Goal: Transaction & Acquisition: Purchase product/service

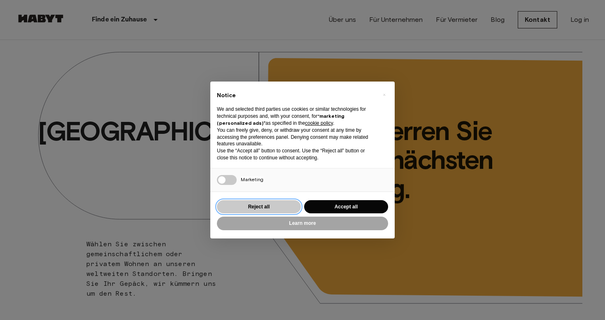
click at [256, 202] on button "Reject all" at bounding box center [259, 207] width 84 height 14
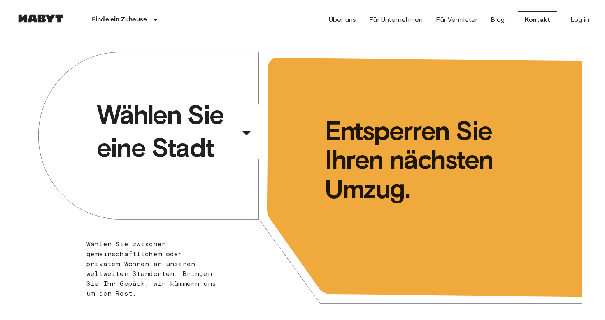
click at [161, 132] on span "Wählen Sie eine Stadt" at bounding box center [167, 131] width 140 height 66
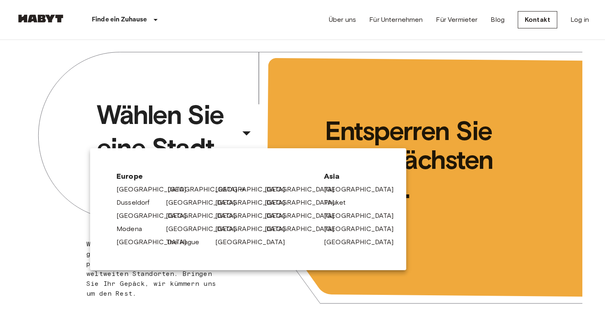
click at [169, 189] on link "[GEOGRAPHIC_DATA]" at bounding box center [207, 189] width 78 height 10
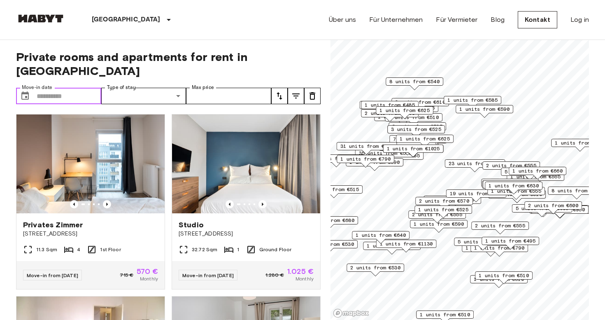
click at [60, 88] on input "Move-in date" at bounding box center [69, 96] width 65 height 16
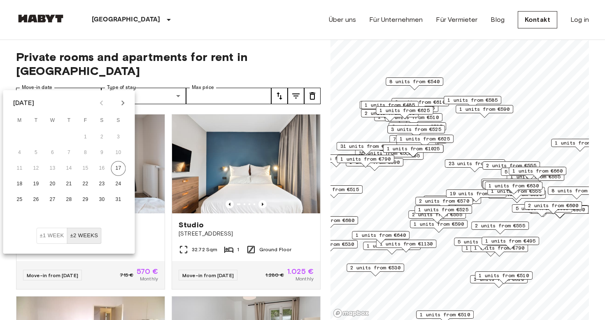
click at [125, 100] on icon "Next month" at bounding box center [123, 103] width 10 height 10
click at [121, 100] on icon "Next month" at bounding box center [123, 103] width 10 height 10
click at [55, 136] on button "1" at bounding box center [52, 137] width 15 height 15
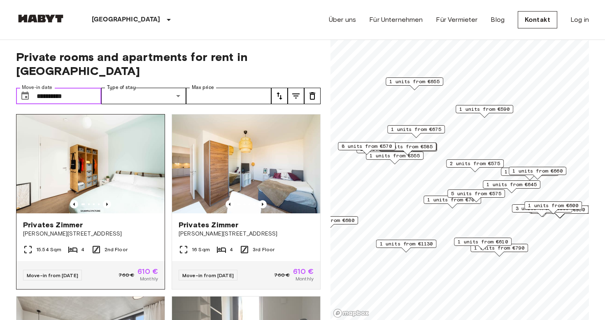
click at [86, 155] on img at bounding box center [90, 163] width 148 height 99
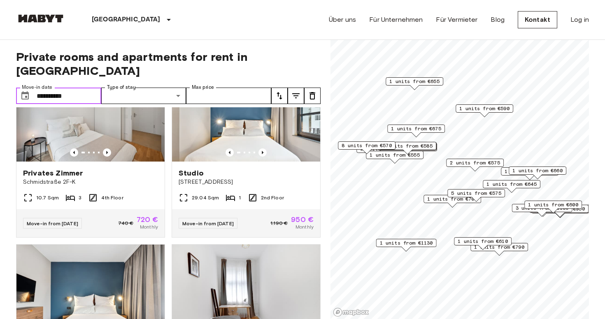
scroll to position [640, 0]
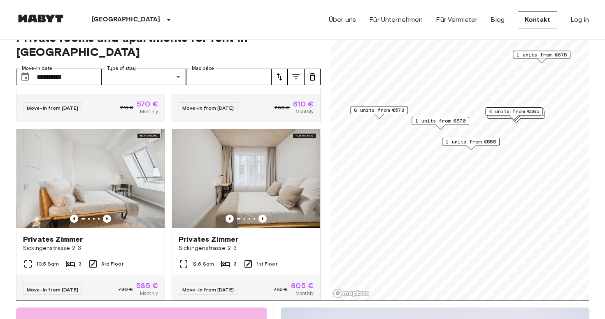
scroll to position [21, 0]
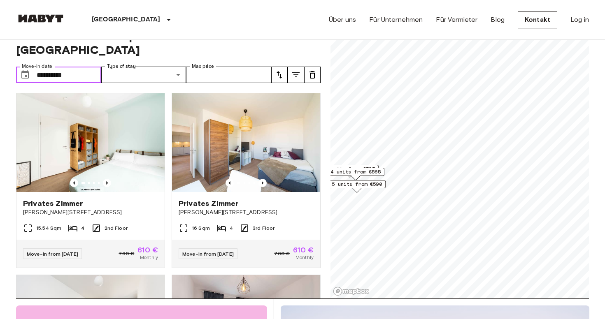
click at [51, 67] on input "**********" at bounding box center [69, 75] width 65 height 16
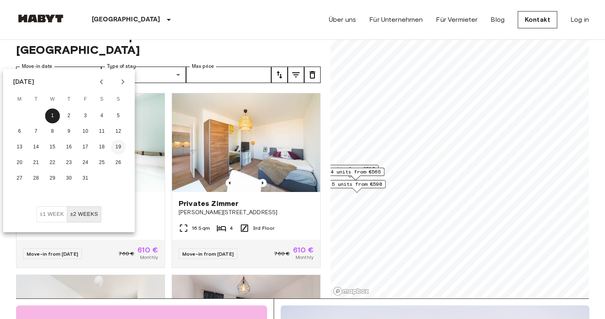
click at [114, 148] on button "19" at bounding box center [118, 147] width 15 height 15
type input "**********"
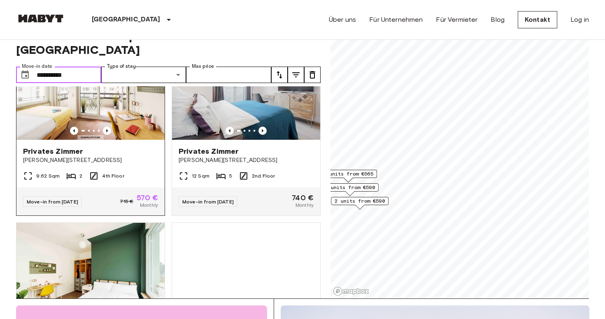
scroll to position [202, 0]
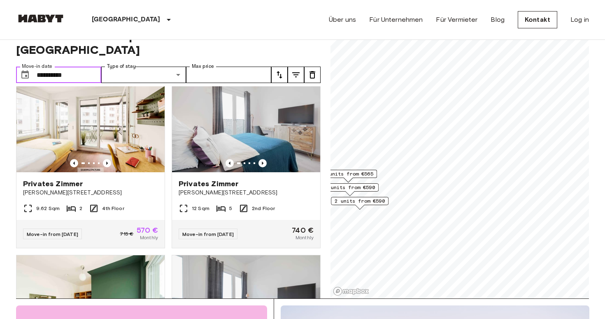
click at [52, 67] on input "**********" at bounding box center [69, 75] width 65 height 16
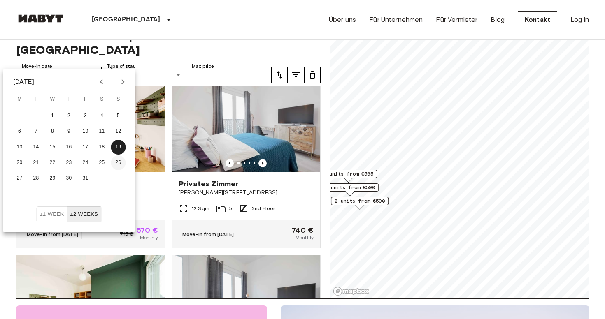
scroll to position [0, 0]
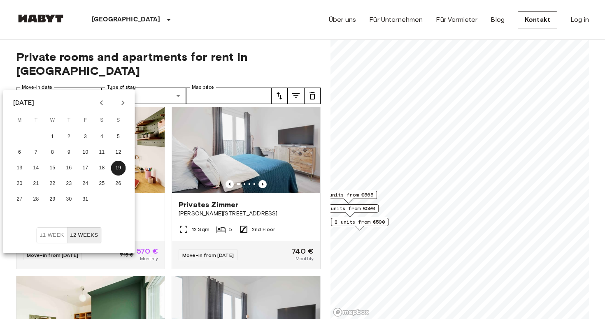
click at [147, 40] on header "Berlin Europa Amsterdam Berlin Brüssel Köln Dusseldorf Frankfurt Graz Hamburg L…" at bounding box center [302, 20] width 605 height 40
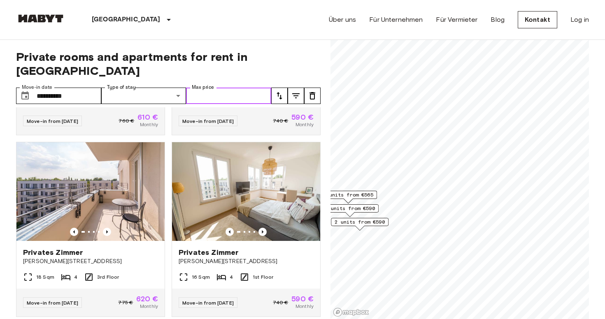
click at [212, 88] on input "Max price" at bounding box center [228, 96] width 85 height 16
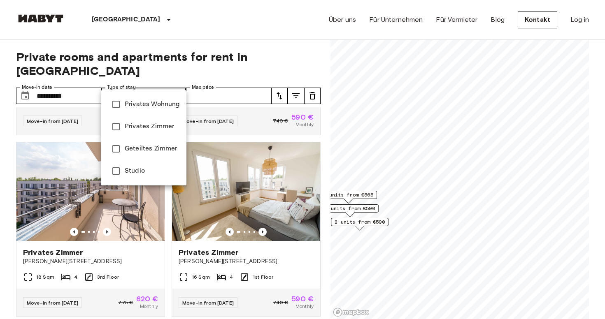
click at [144, 167] on span "Studio" at bounding box center [152, 171] width 55 height 10
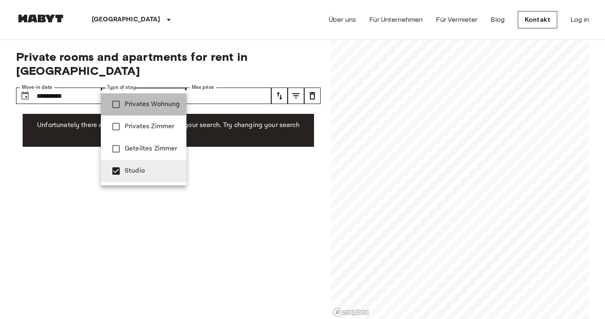
click at [160, 104] on span "Privates Wohnung" at bounding box center [152, 105] width 55 height 10
type input "**********"
click at [189, 237] on div at bounding box center [302, 159] width 605 height 319
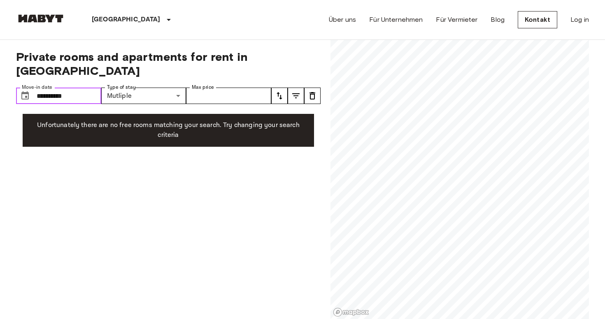
click at [39, 88] on input "**********" at bounding box center [69, 96] width 65 height 16
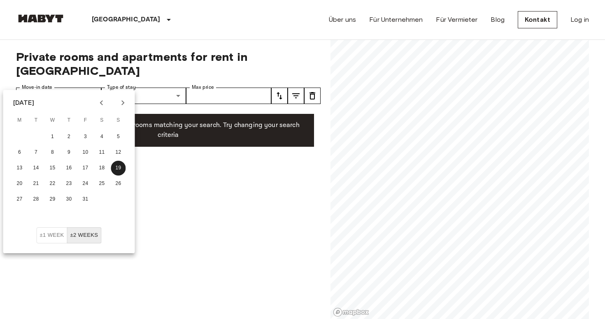
click at [101, 102] on icon "Previous month" at bounding box center [101, 102] width 3 height 5
click at [119, 106] on icon "Next month" at bounding box center [123, 103] width 10 height 10
click at [22, 185] on button "20" at bounding box center [19, 184] width 15 height 15
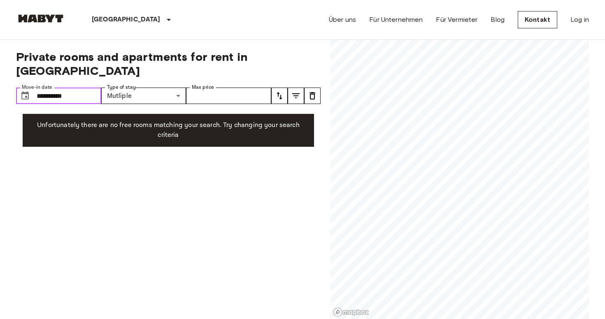
click at [77, 88] on input "**********" at bounding box center [69, 96] width 65 height 16
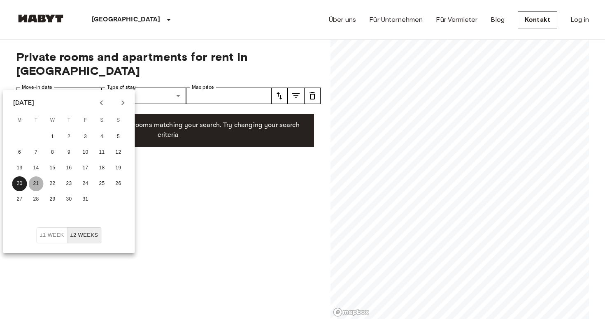
click at [36, 184] on button "21" at bounding box center [36, 184] width 15 height 15
type input "**********"
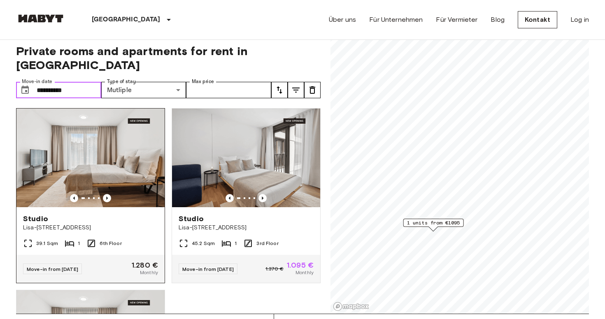
scroll to position [17, 0]
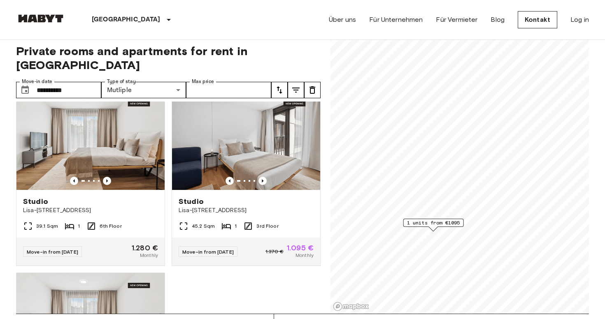
click at [211, 28] on div "Berlin Europa Amsterdam Berlin Brüssel Köln Dusseldorf Frankfurt Graz Hamburg L…" at bounding box center [302, 20] width 573 height 40
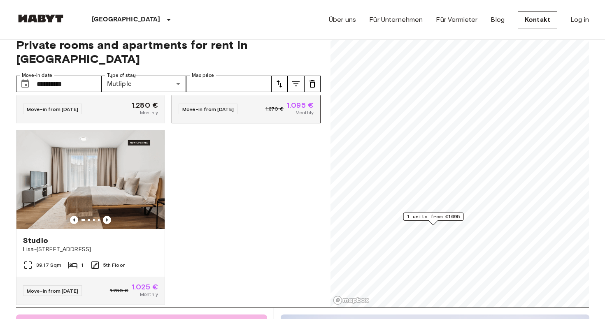
scroll to position [0, 0]
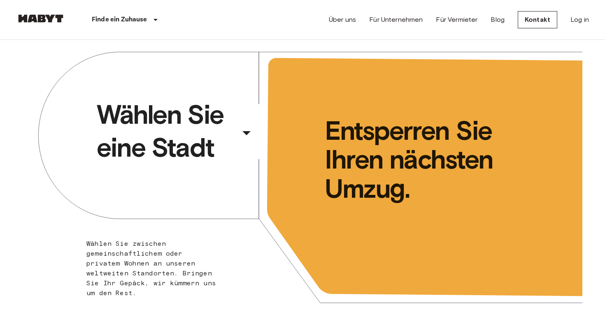
click at [226, 128] on span "Wählen Sie eine Stadt" at bounding box center [167, 131] width 140 height 66
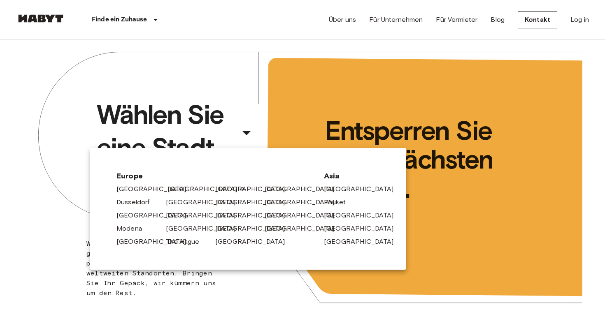
click at [172, 185] on link "[GEOGRAPHIC_DATA]" at bounding box center [207, 189] width 78 height 10
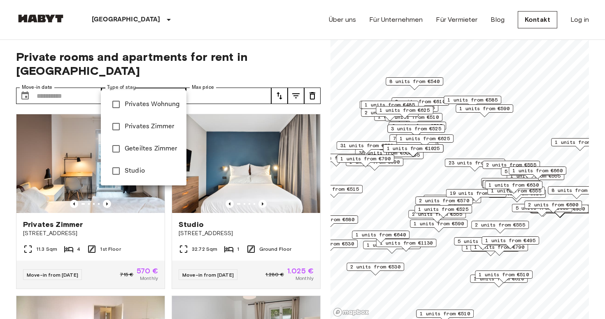
click at [140, 170] on span "Studio" at bounding box center [152, 171] width 55 height 10
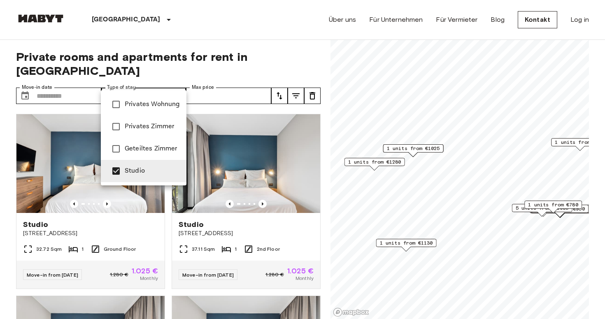
click at [163, 107] on span "Privates Wohnung" at bounding box center [152, 105] width 55 height 10
type input "**********"
click at [168, 221] on div at bounding box center [302, 159] width 605 height 319
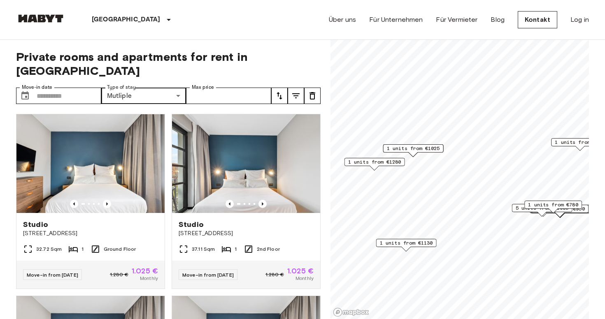
click at [422, 145] on span "1 units from €1025" at bounding box center [413, 148] width 53 height 7
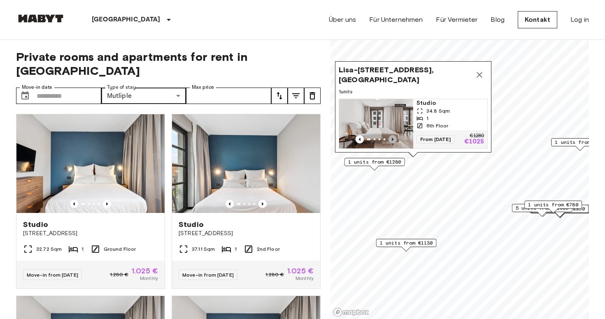
click at [393, 141] on icon "Previous image" at bounding box center [393, 139] width 8 height 8
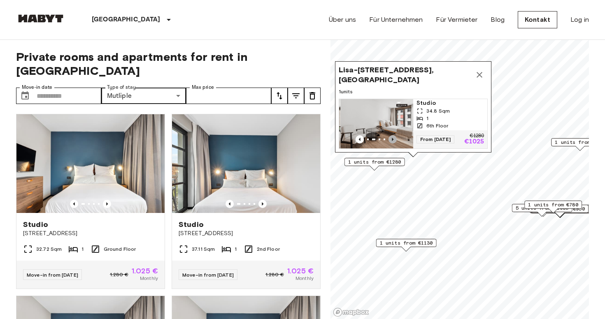
click at [393, 141] on icon "Previous image" at bounding box center [393, 139] width 8 height 8
click at [394, 141] on icon "Previous image" at bounding box center [393, 139] width 8 height 8
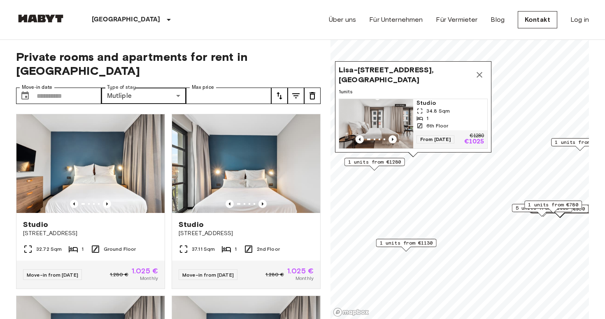
click at [374, 121] on img "Map marker" at bounding box center [376, 123] width 74 height 49
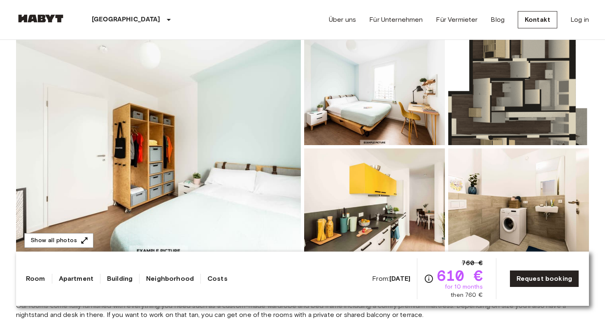
scroll to position [91, 0]
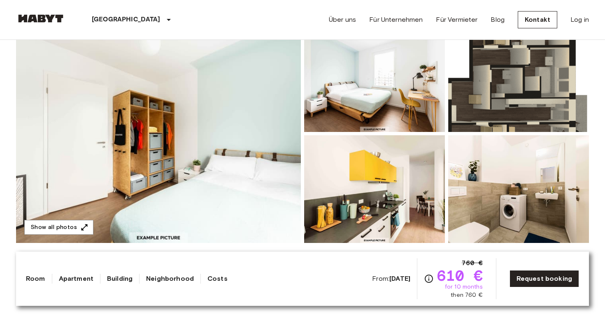
click at [526, 69] on img at bounding box center [518, 78] width 141 height 108
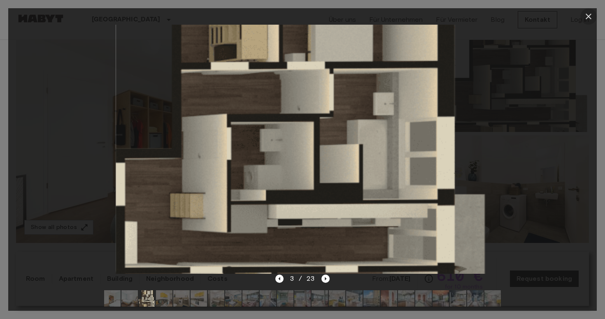
click at [588, 19] on icon "button" at bounding box center [589, 17] width 10 height 10
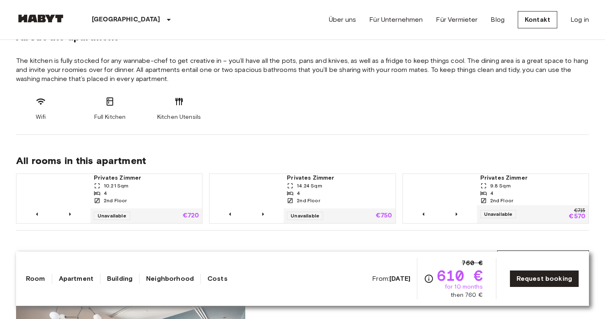
scroll to position [498, 0]
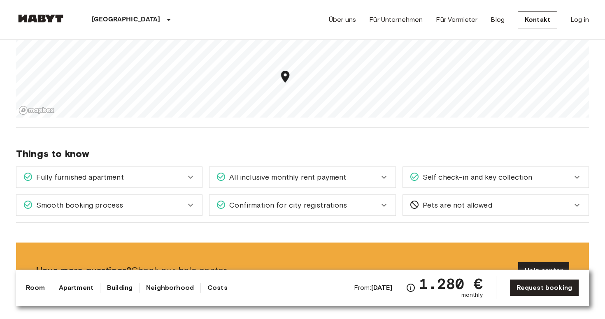
scroll to position [792, 0]
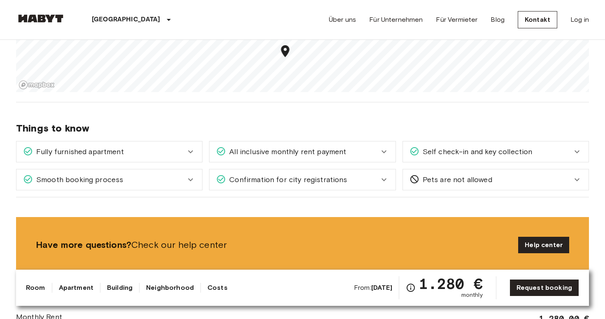
click at [160, 149] on div "Fully furnished apartment" at bounding box center [104, 152] width 163 height 11
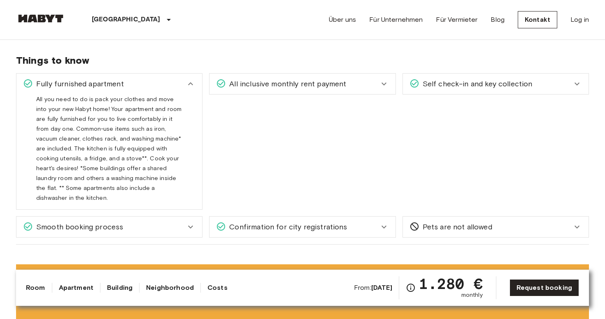
scroll to position [868, 0]
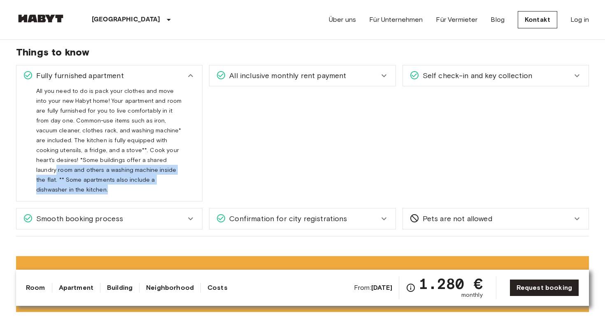
drag, startPoint x: 121, startPoint y: 162, endPoint x: 153, endPoint y: 183, distance: 38.1
click at [153, 183] on div "All you need to do is pack your clothes and move into your new Habyt home! Your…" at bounding box center [109, 140] width 146 height 109
click at [178, 214] on div "Smooth booking process" at bounding box center [109, 219] width 186 height 21
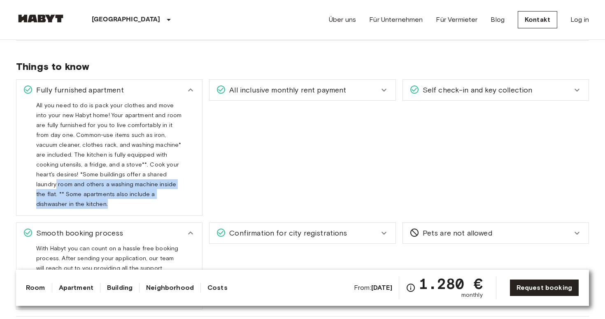
scroll to position [846, 0]
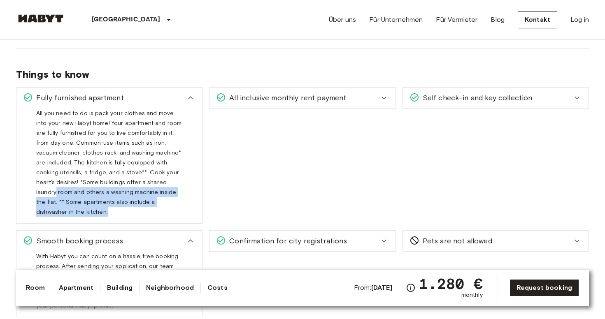
click at [249, 102] on span "All inclusive monthly rent payment" at bounding box center [286, 98] width 120 height 11
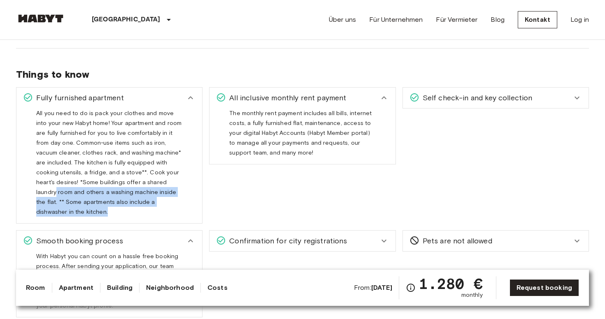
click at [264, 236] on span "Confirmation for city registrations" at bounding box center [286, 241] width 121 height 11
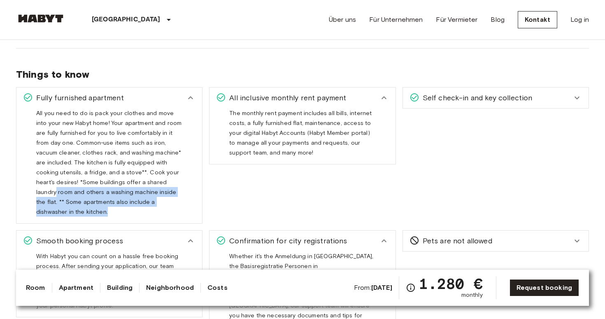
click at [433, 99] on span "Self check-in and key collection" at bounding box center [475, 98] width 113 height 11
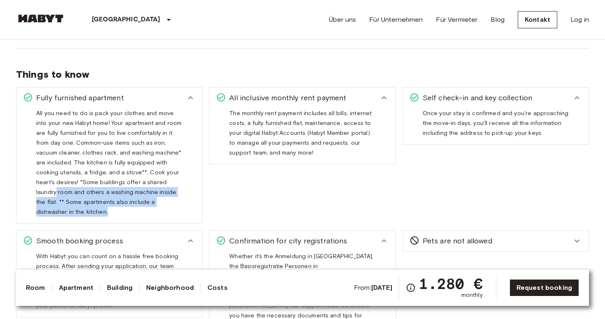
click at [425, 236] on span "Pets are not allowed" at bounding box center [455, 241] width 73 height 11
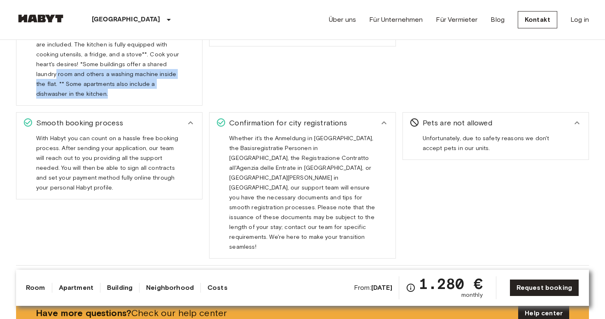
scroll to position [973, 0]
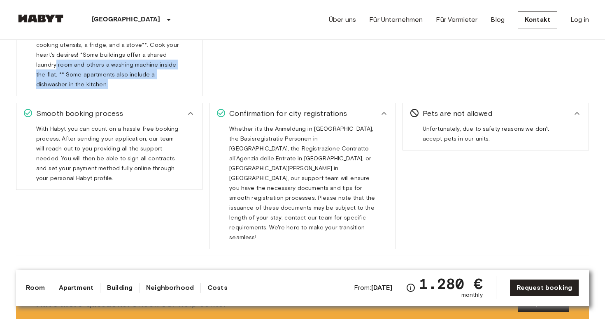
click at [326, 108] on span "Confirmation for city registrations" at bounding box center [286, 113] width 121 height 11
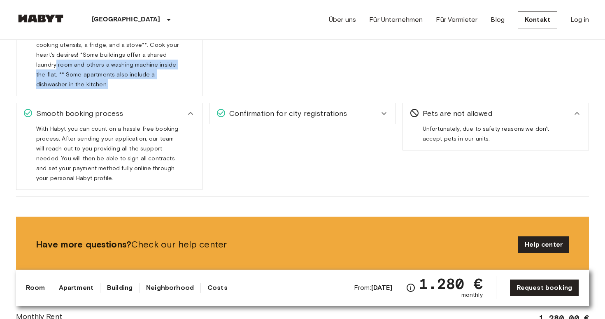
click at [190, 112] on icon at bounding box center [190, 113] width 5 height 3
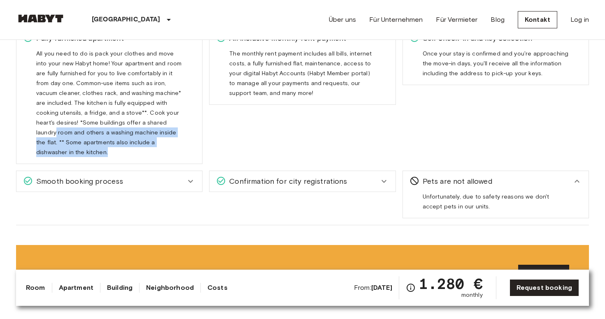
scroll to position [810, 0]
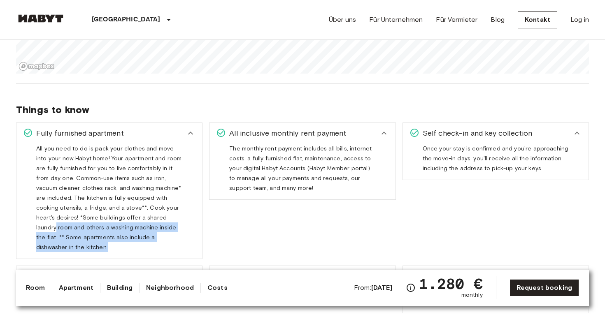
click at [191, 129] on icon at bounding box center [191, 133] width 10 height 10
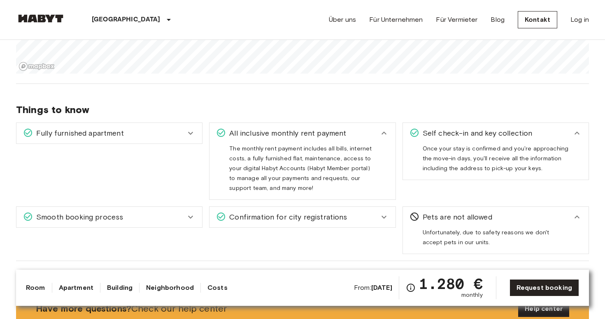
click at [388, 134] on icon at bounding box center [384, 133] width 10 height 10
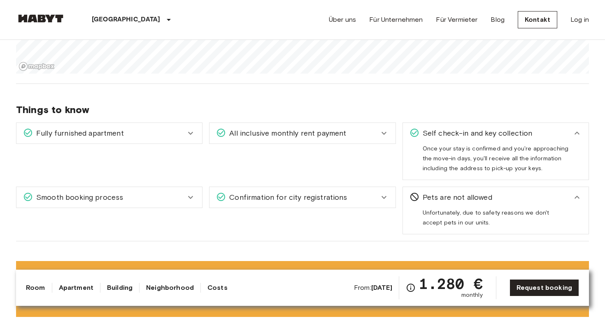
click at [579, 135] on icon at bounding box center [577, 133] width 10 height 10
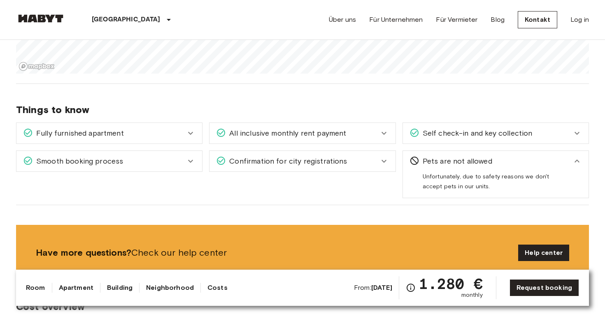
click at [497, 154] on div "Pets are not allowed" at bounding box center [496, 161] width 186 height 21
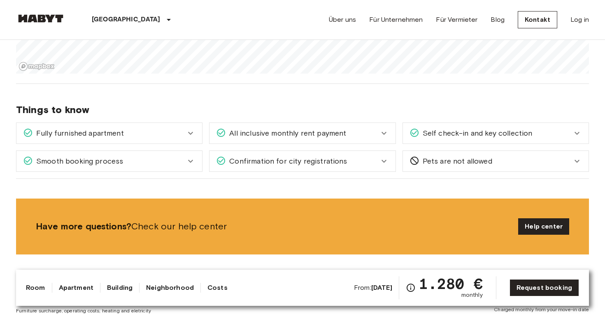
click at [317, 140] on div "All inclusive monthly rent payment" at bounding box center [302, 133] width 186 height 21
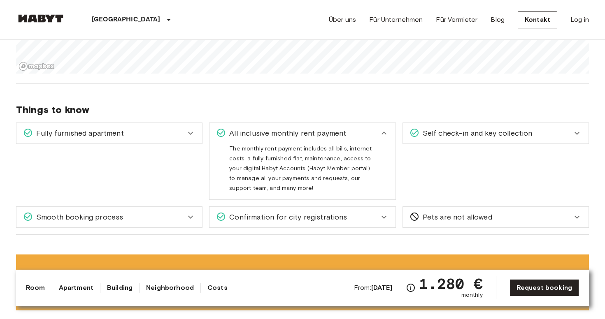
click at [317, 140] on div "All inclusive monthly rent payment" at bounding box center [302, 133] width 186 height 21
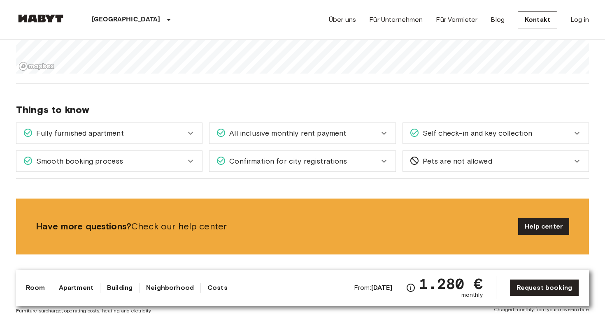
click at [175, 138] on div "Fully furnished apartment" at bounding box center [104, 133] width 163 height 11
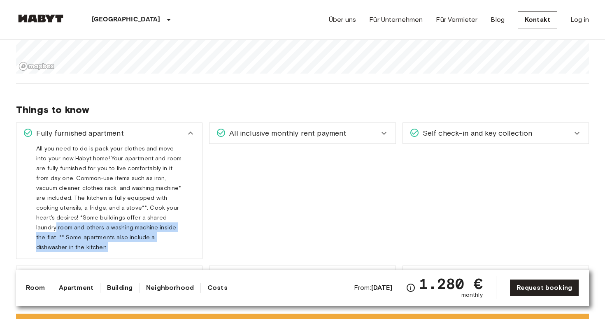
click at [165, 185] on span "All you need to do is pack your clothes and move into your new Habyt home! Your…" at bounding box center [108, 201] width 145 height 112
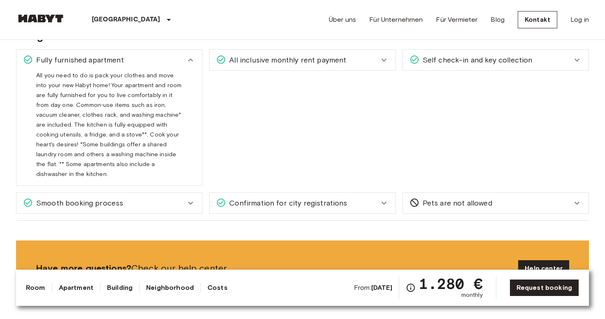
scroll to position [939, 0]
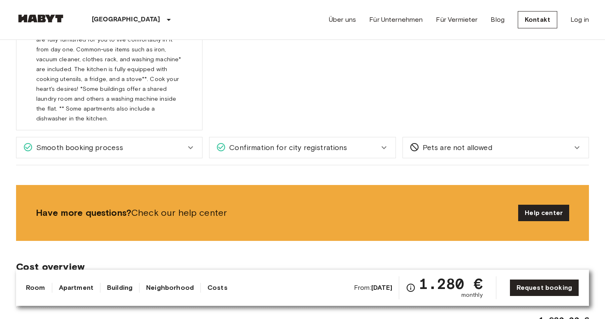
click at [171, 142] on div "Smooth booking process" at bounding box center [104, 147] width 163 height 11
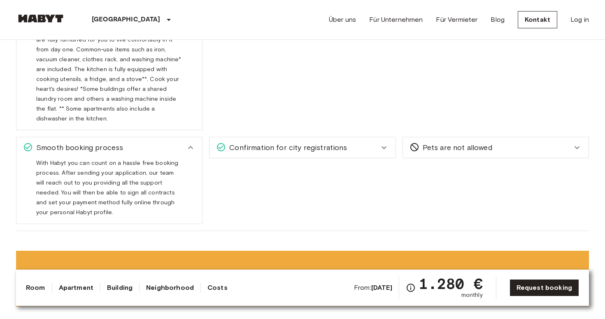
click at [171, 142] on div "Smooth booking process" at bounding box center [104, 147] width 163 height 11
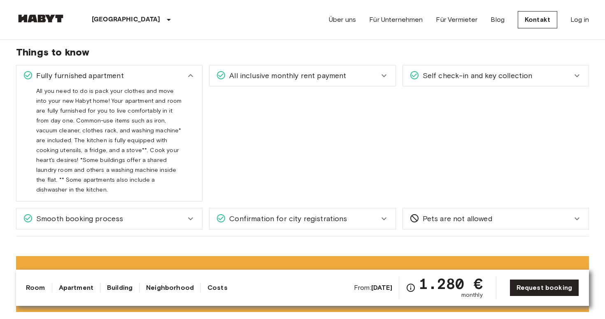
scroll to position [821, 0]
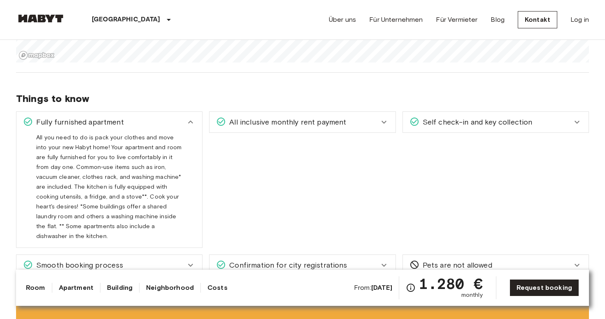
click at [251, 128] on div "All inclusive monthly rent payment" at bounding box center [302, 122] width 186 height 21
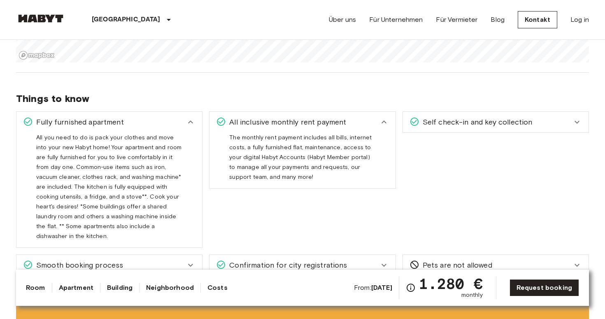
click at [251, 128] on div "All inclusive monthly rent payment" at bounding box center [302, 122] width 186 height 21
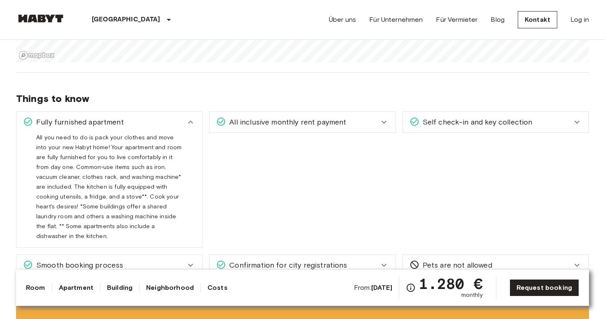
click at [258, 130] on div "All inclusive monthly rent payment" at bounding box center [302, 122] width 186 height 21
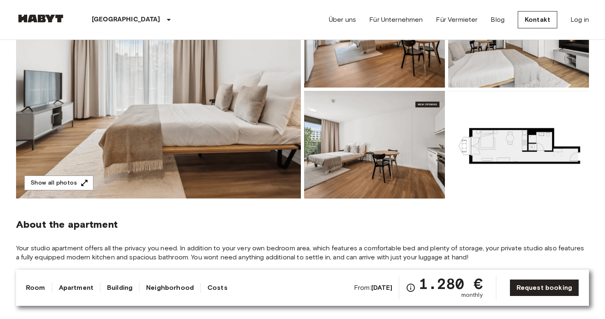
scroll to position [0, 0]
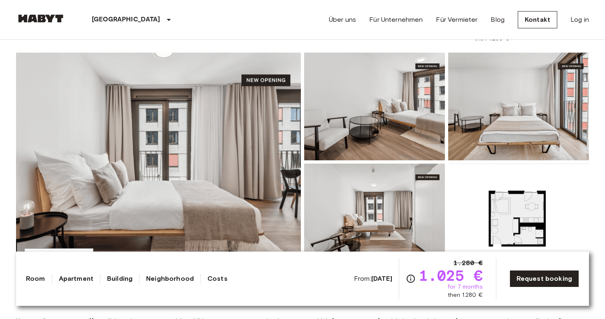
scroll to position [126, 0]
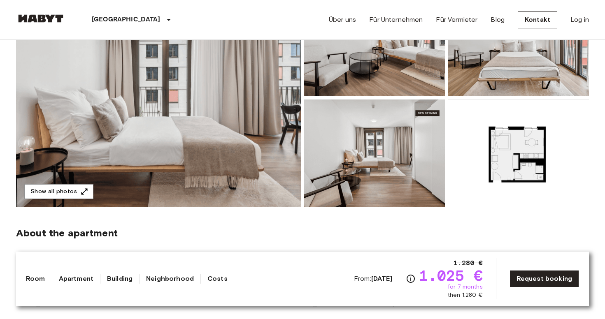
click at [212, 123] on img at bounding box center [158, 97] width 285 height 219
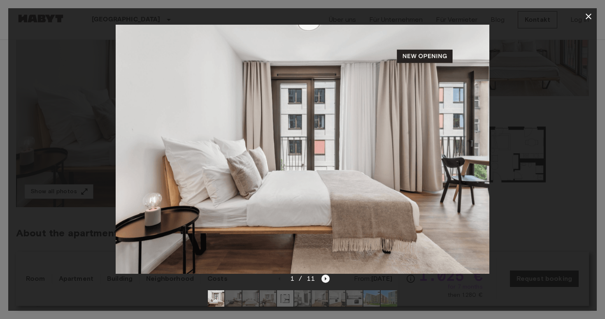
click at [326, 278] on icon "Next image" at bounding box center [325, 279] width 8 height 8
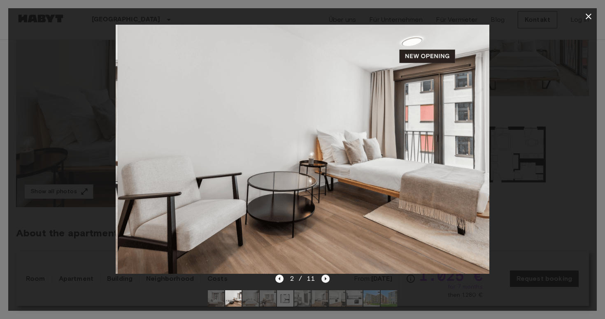
click at [327, 278] on icon "Next image" at bounding box center [325, 279] width 8 height 8
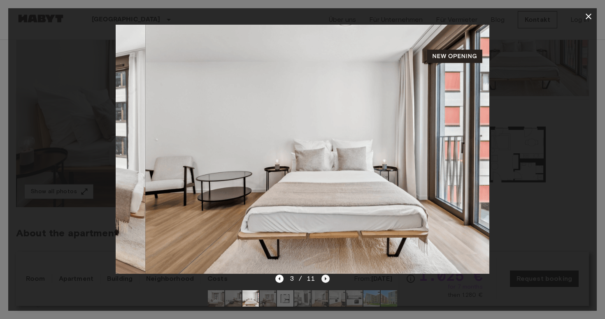
click at [327, 279] on icon "Next image" at bounding box center [325, 279] width 8 height 8
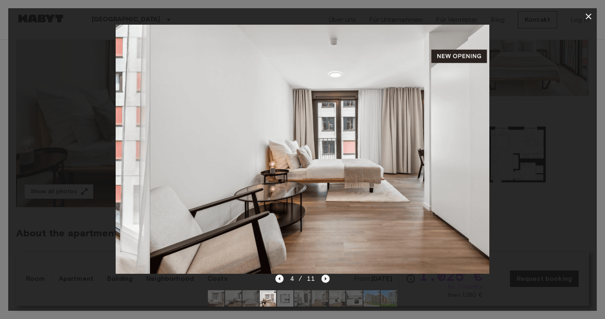
click at [327, 279] on icon "Next image" at bounding box center [325, 279] width 8 height 8
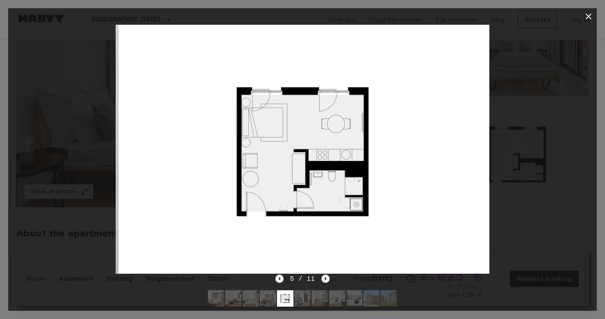
click at [327, 279] on icon "Next image" at bounding box center [325, 279] width 8 height 8
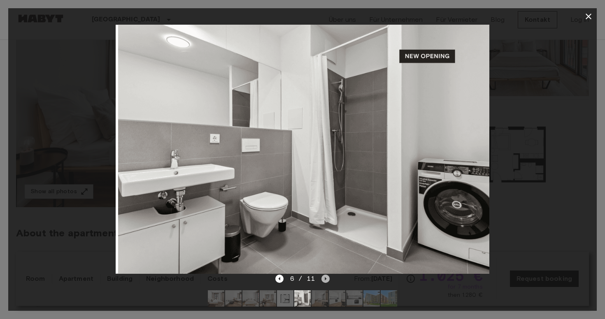
click at [327, 279] on icon "Next image" at bounding box center [325, 279] width 8 height 8
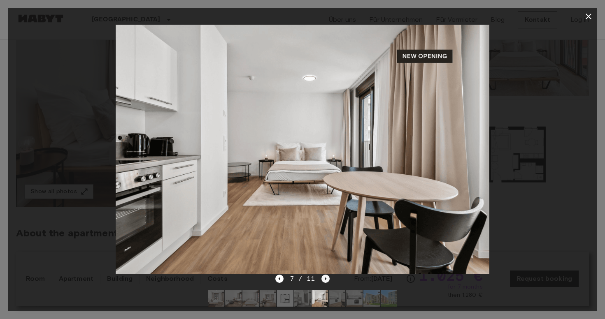
click at [327, 279] on icon "Next image" at bounding box center [325, 279] width 8 height 8
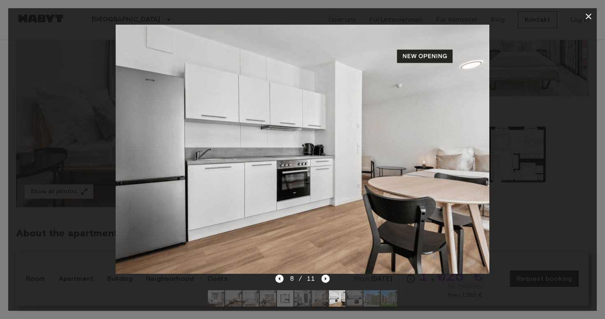
click at [518, 79] on div at bounding box center [302, 149] width 589 height 249
click at [591, 14] on icon "button" at bounding box center [589, 17] width 10 height 10
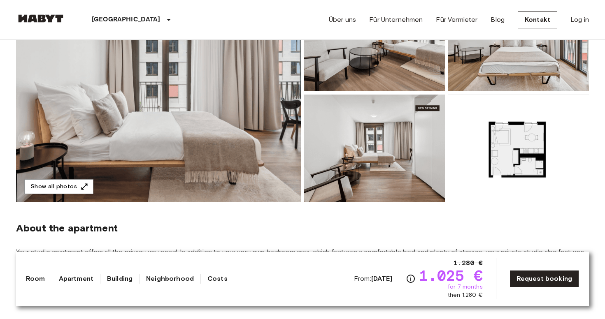
scroll to position [128, 0]
